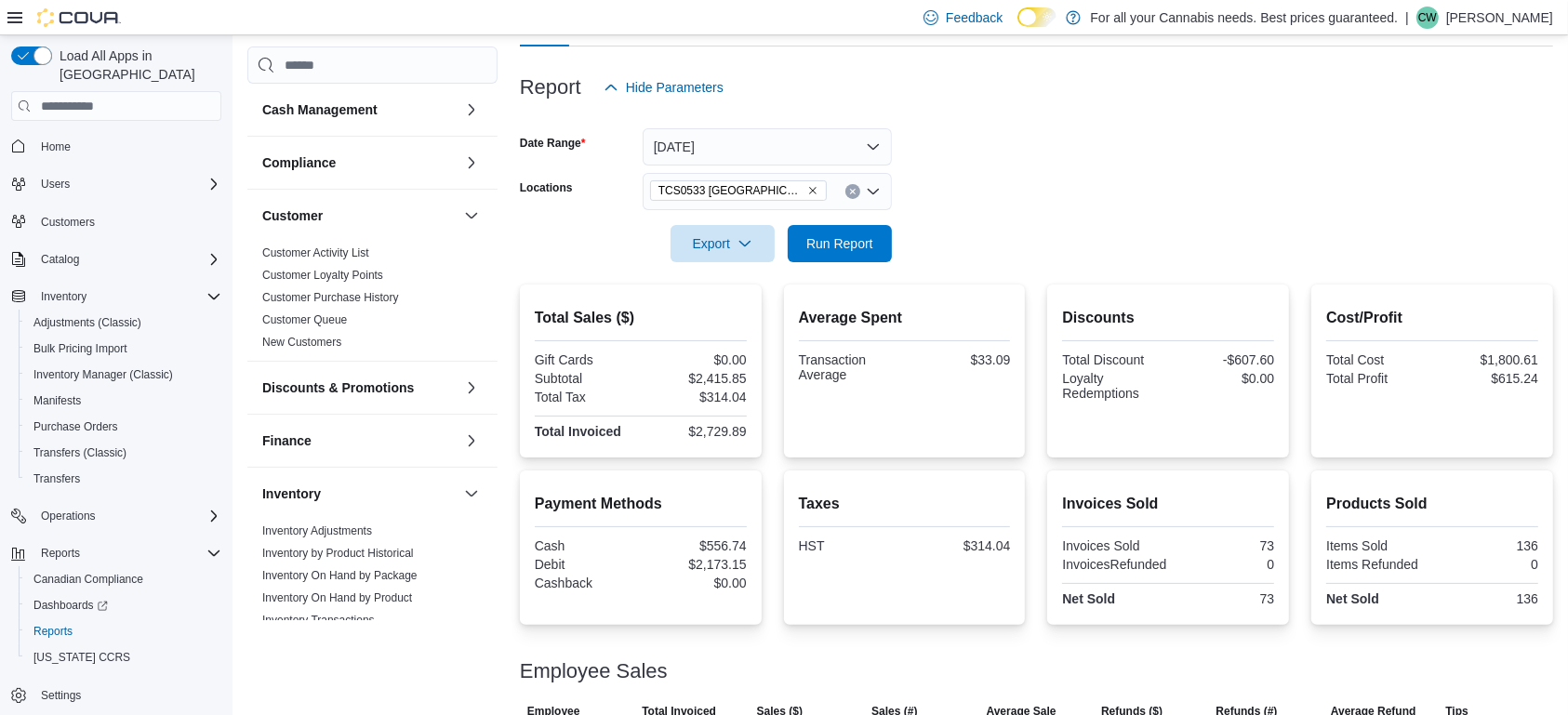
scroll to position [669, 0]
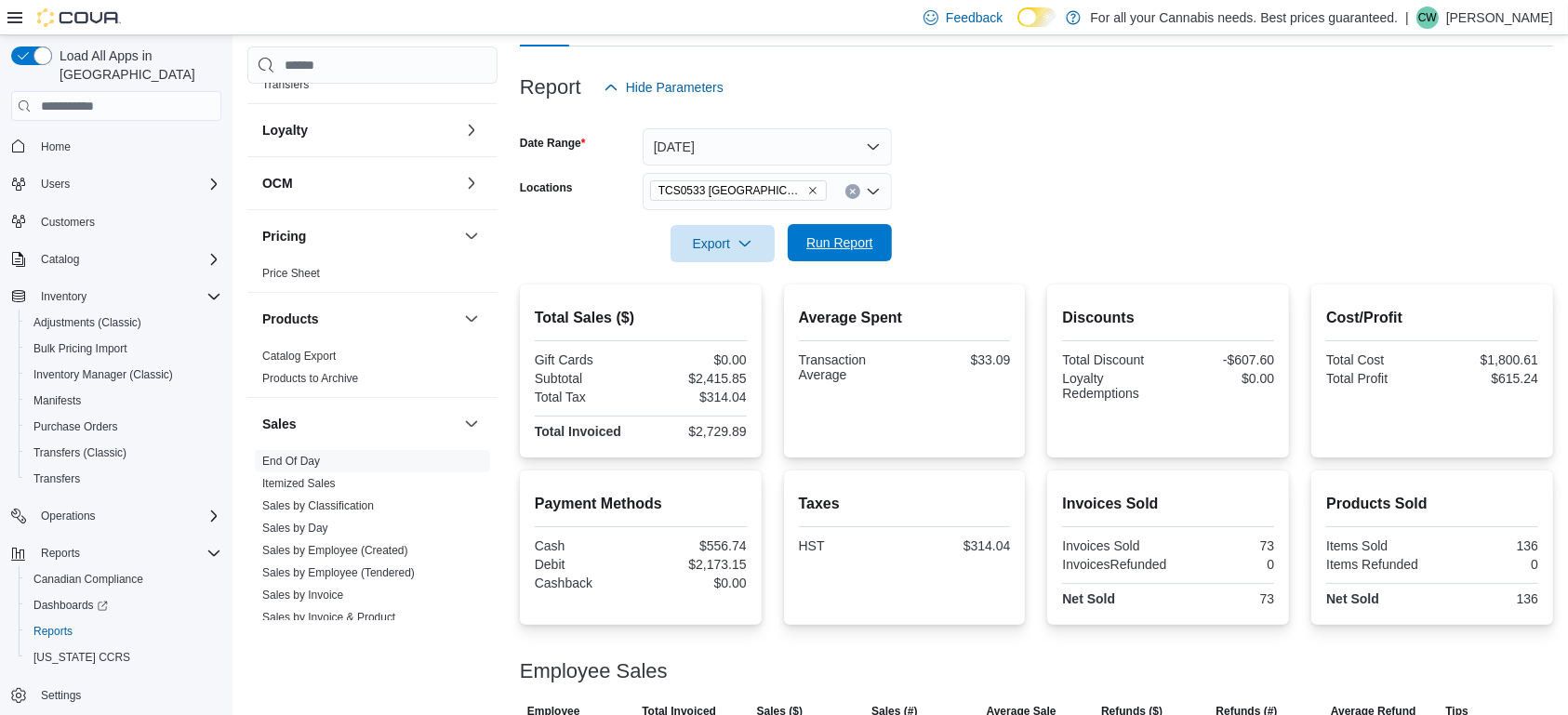
click at [851, 241] on span "Run Report" at bounding box center [839, 242] width 67 height 18
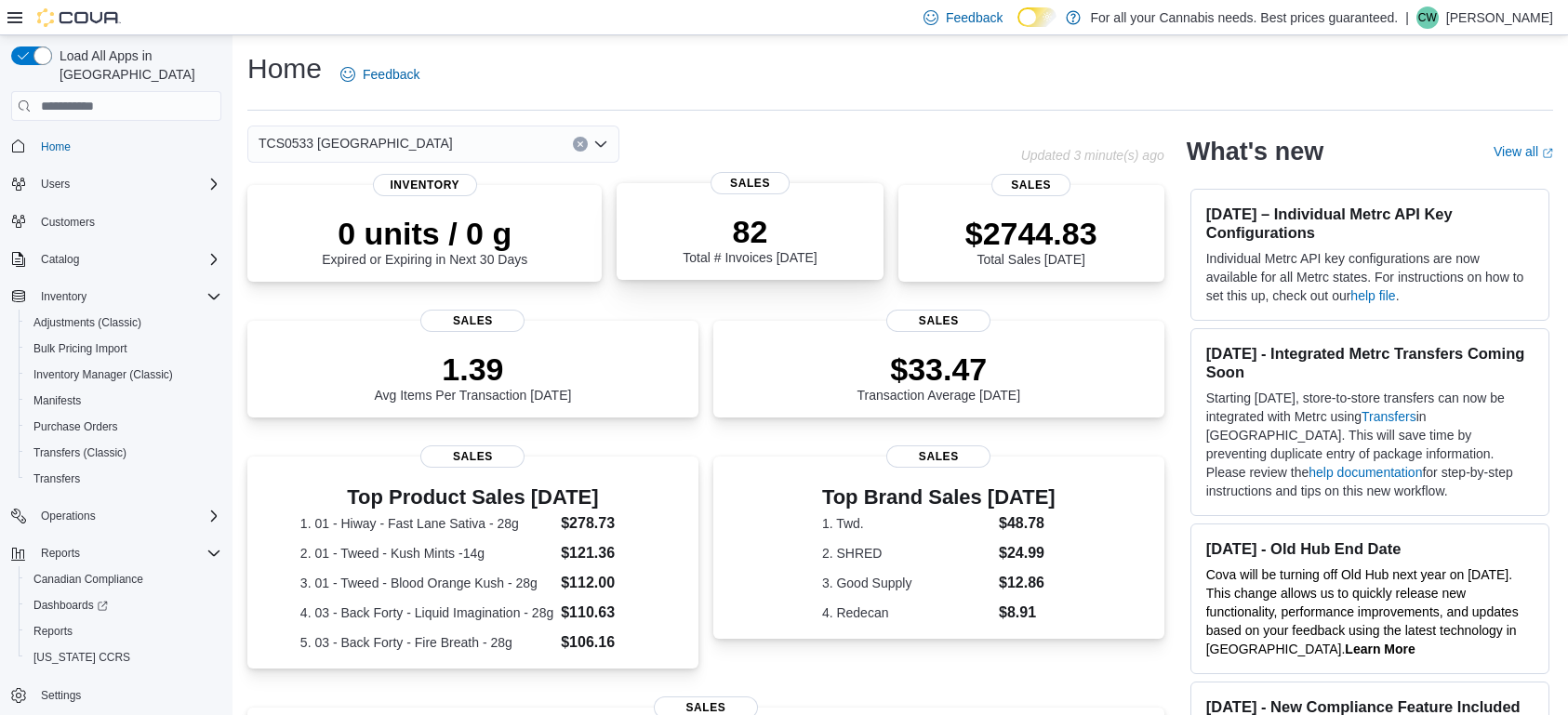
scroll to position [21, 0]
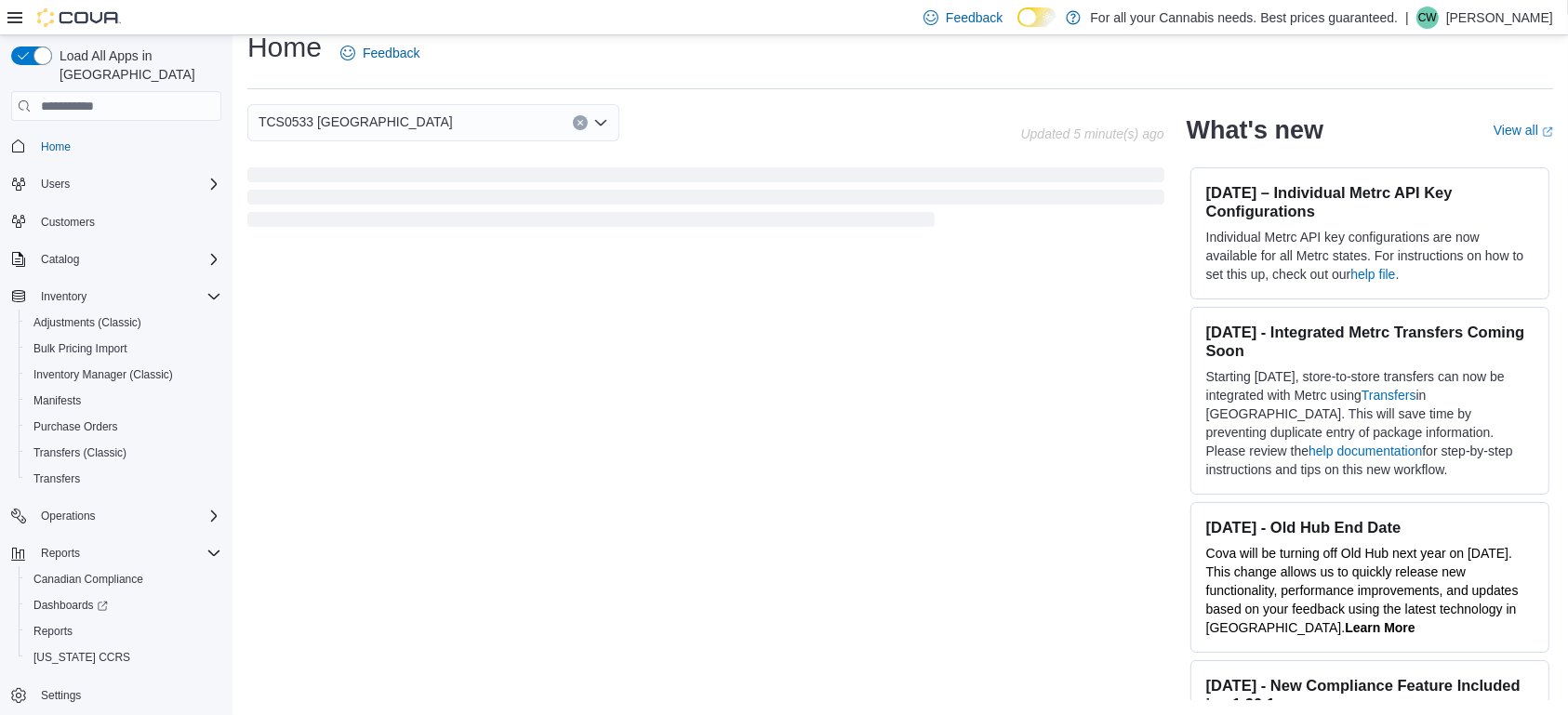
scroll to position [21, 0]
